Goal: Task Accomplishment & Management: Use online tool/utility

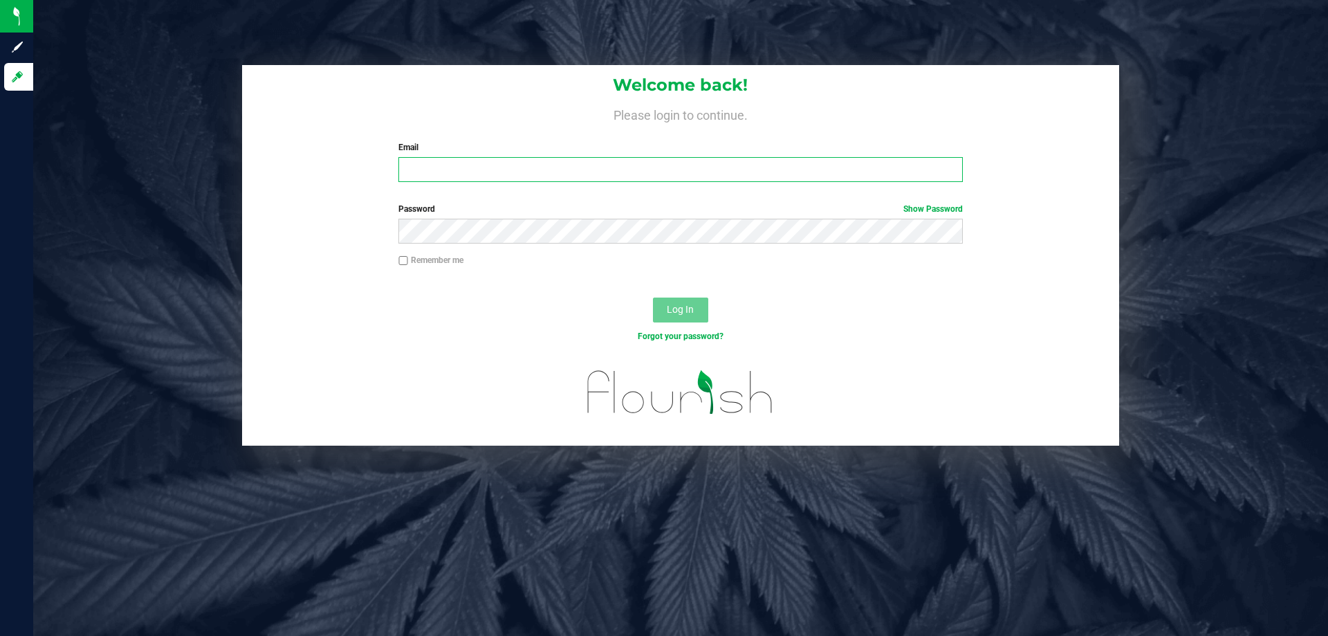
click at [428, 172] on input "Email" at bounding box center [680, 169] width 564 height 25
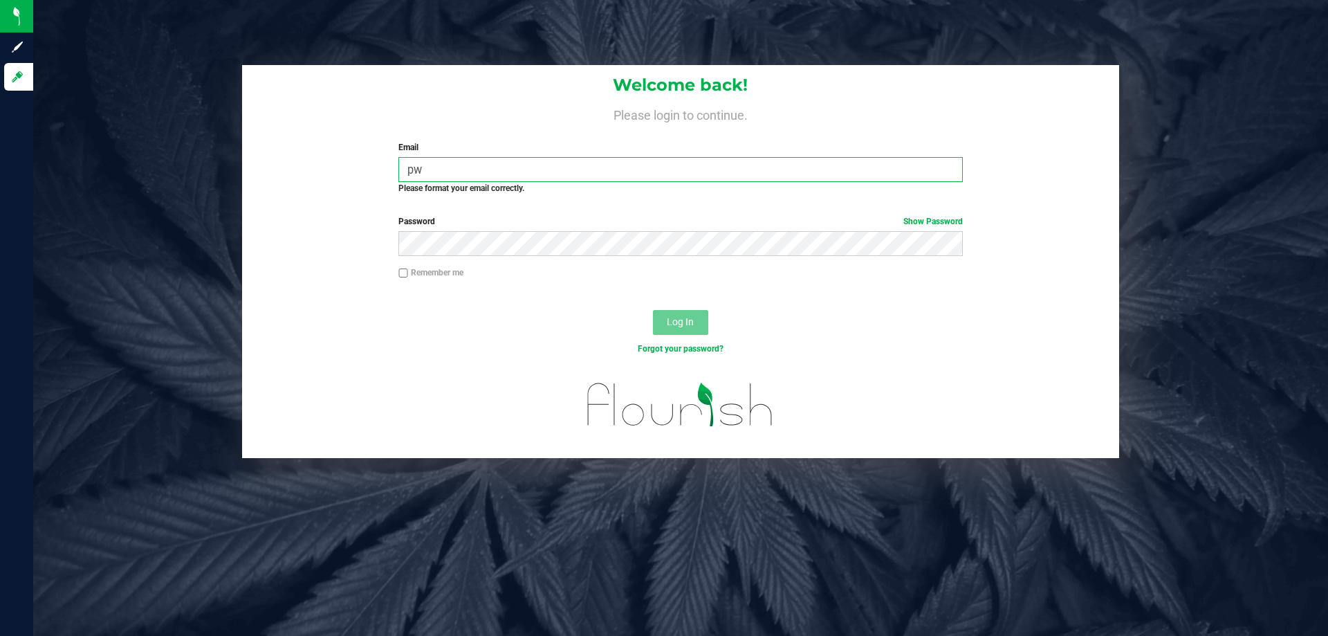
type input "p"
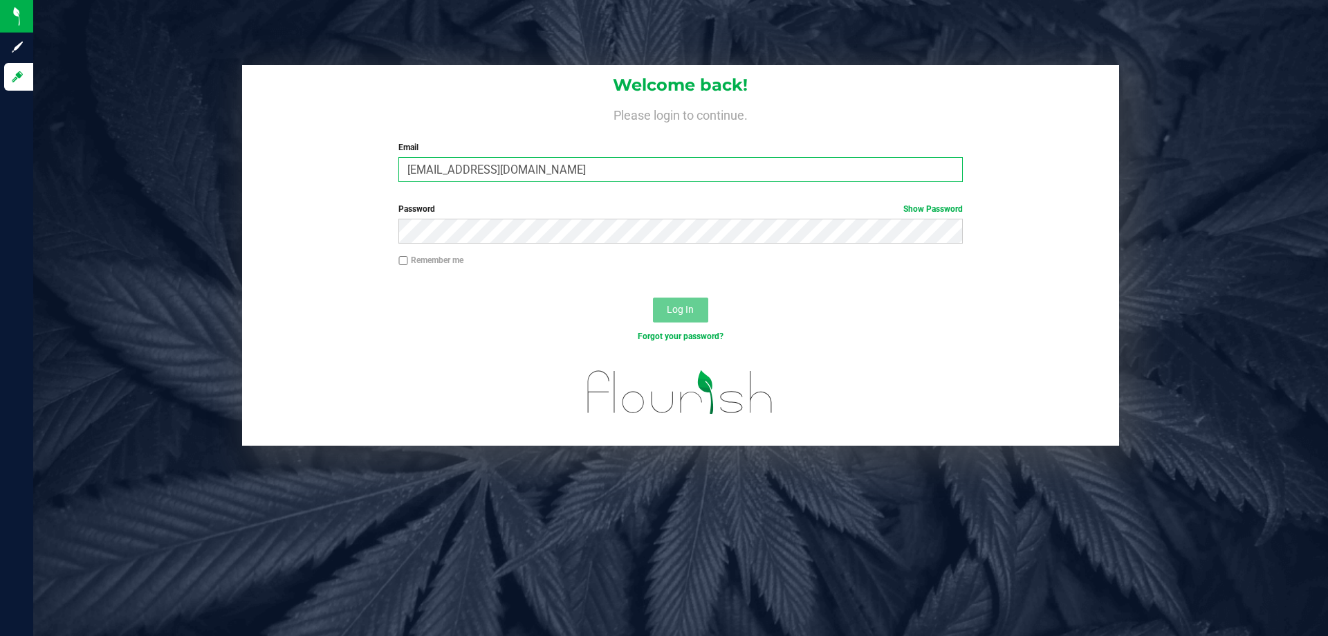
type input "[EMAIL_ADDRESS][DOMAIN_NAME]"
click at [653, 297] on button "Log In" at bounding box center [680, 309] width 55 height 25
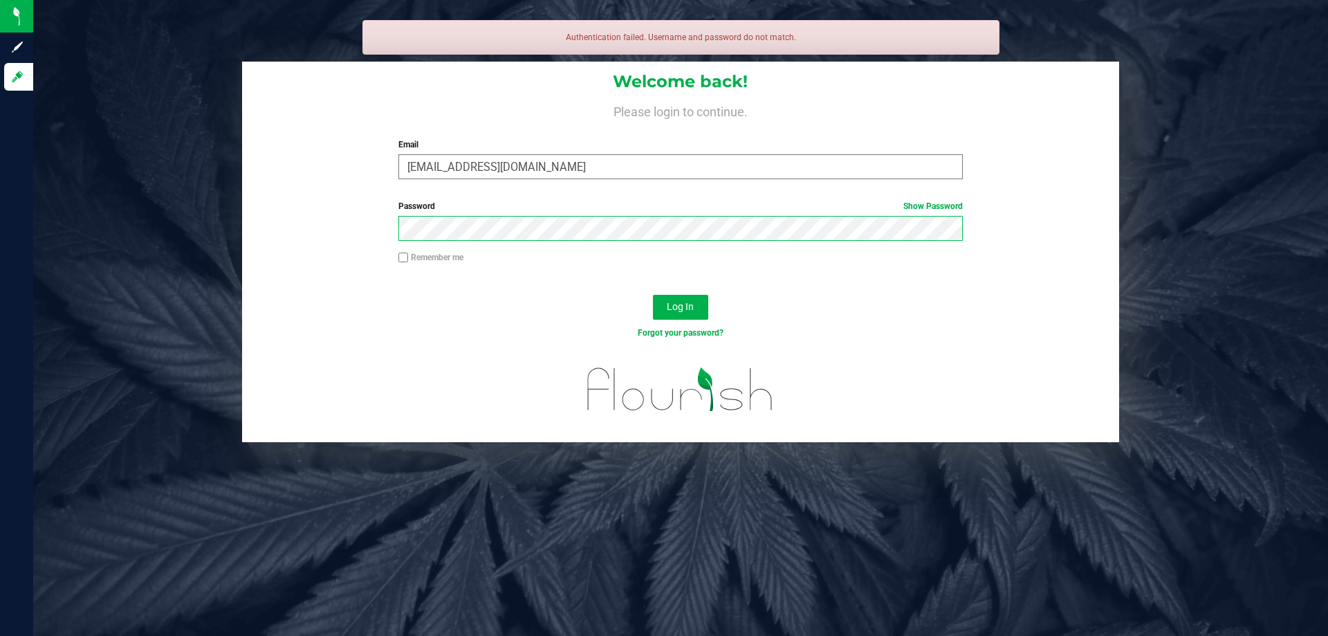
click at [653, 295] on button "Log In" at bounding box center [680, 307] width 55 height 25
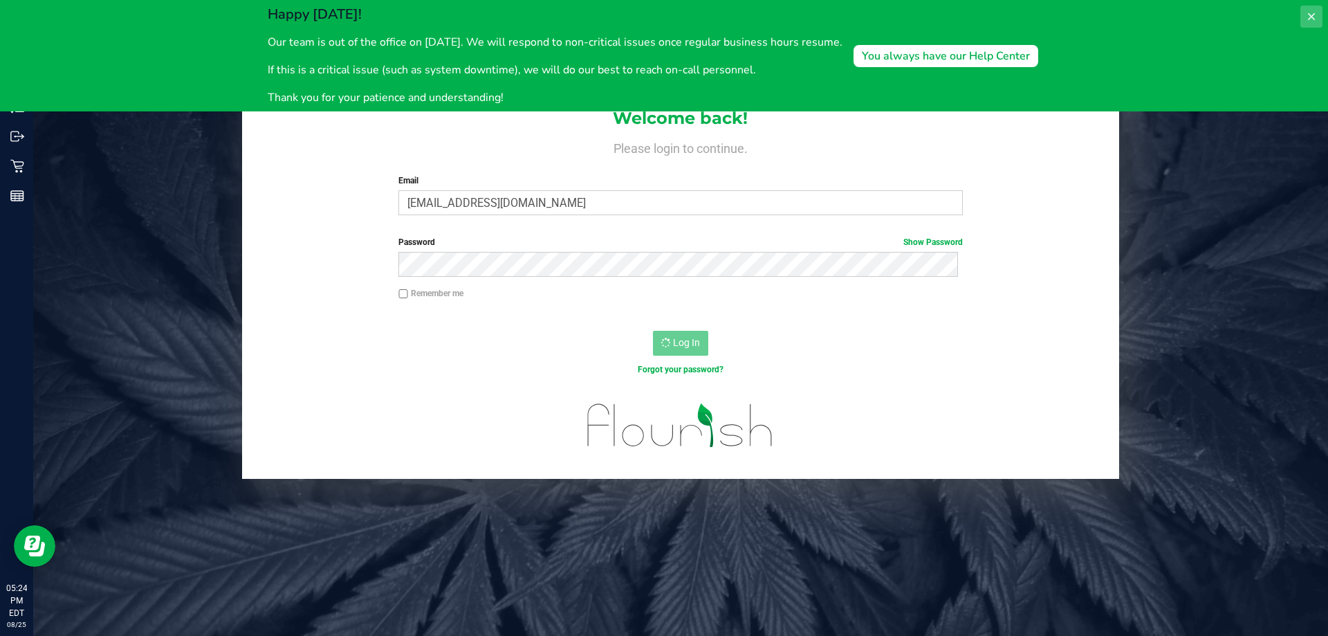
click at [1312, 11] on icon at bounding box center [1311, 16] width 11 height 11
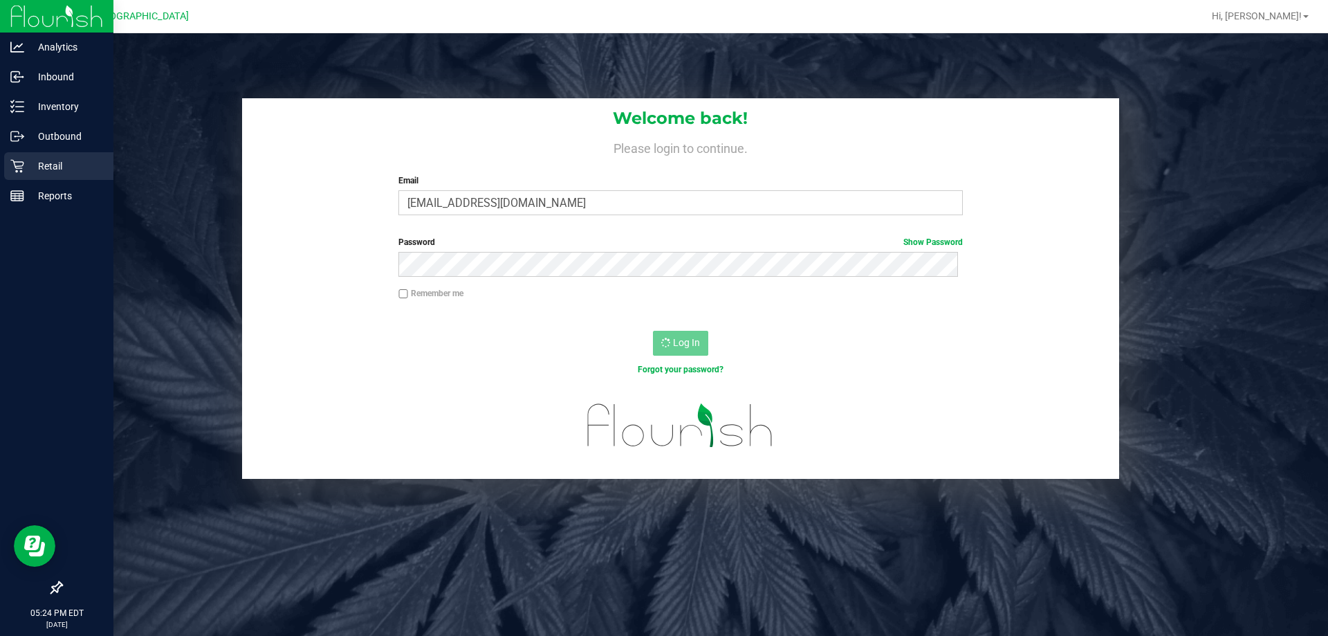
click at [22, 174] on div "Retail" at bounding box center [58, 166] width 109 height 28
click at [20, 103] on icon at bounding box center [17, 107] width 14 height 14
